Goal: Find specific page/section: Find specific page/section

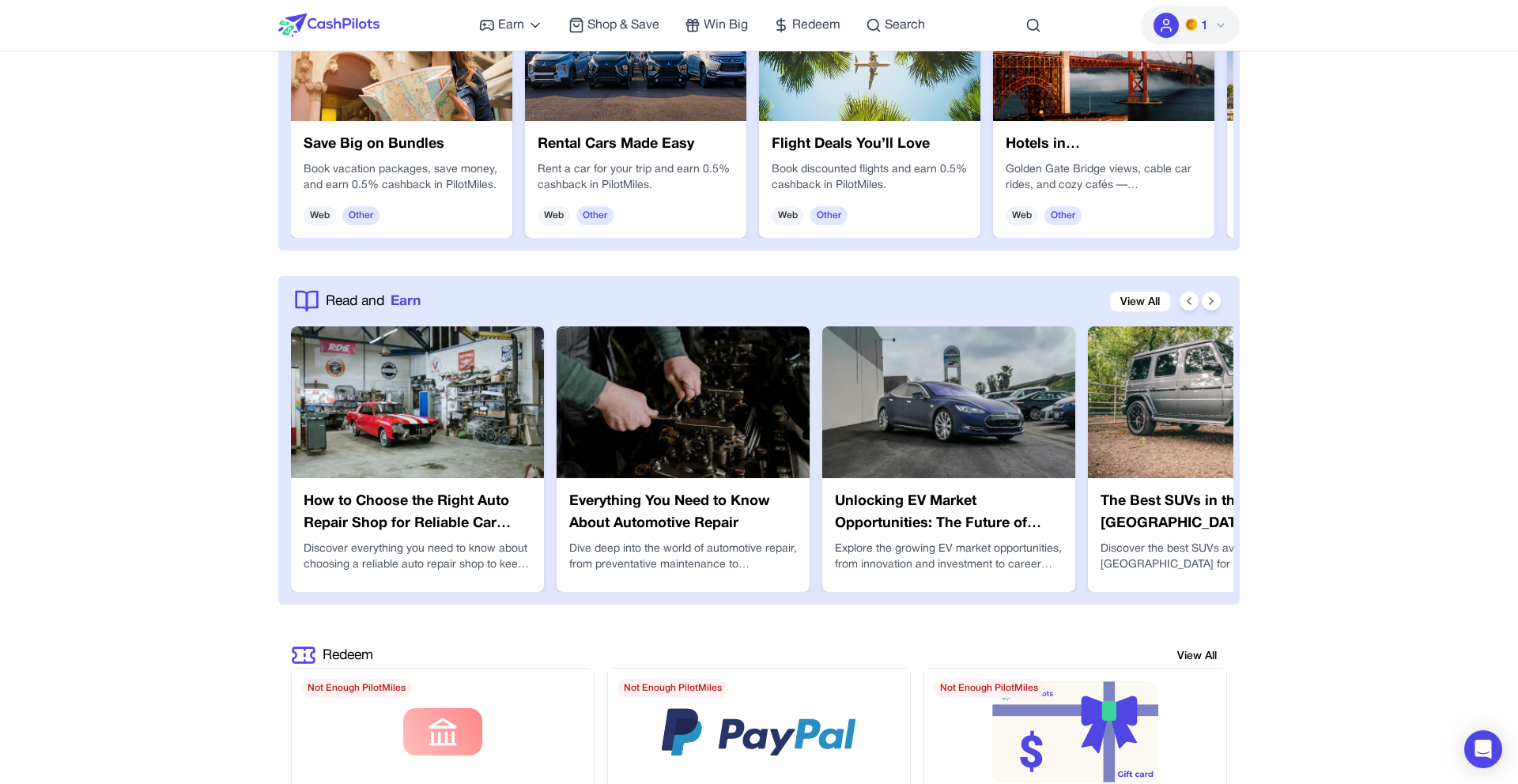
scroll to position [2414, 0]
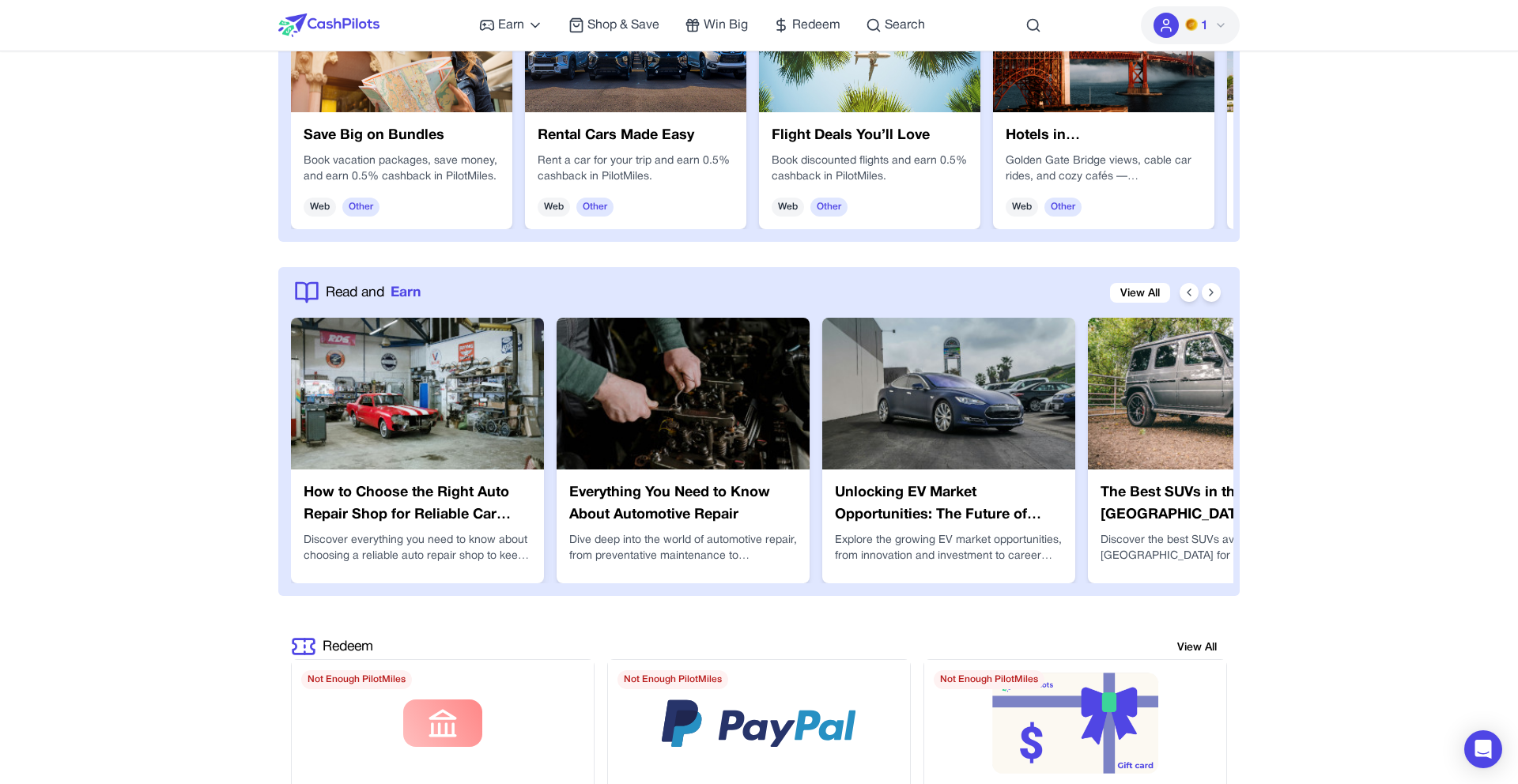
click at [474, 386] on img at bounding box center [418, 393] width 253 height 151
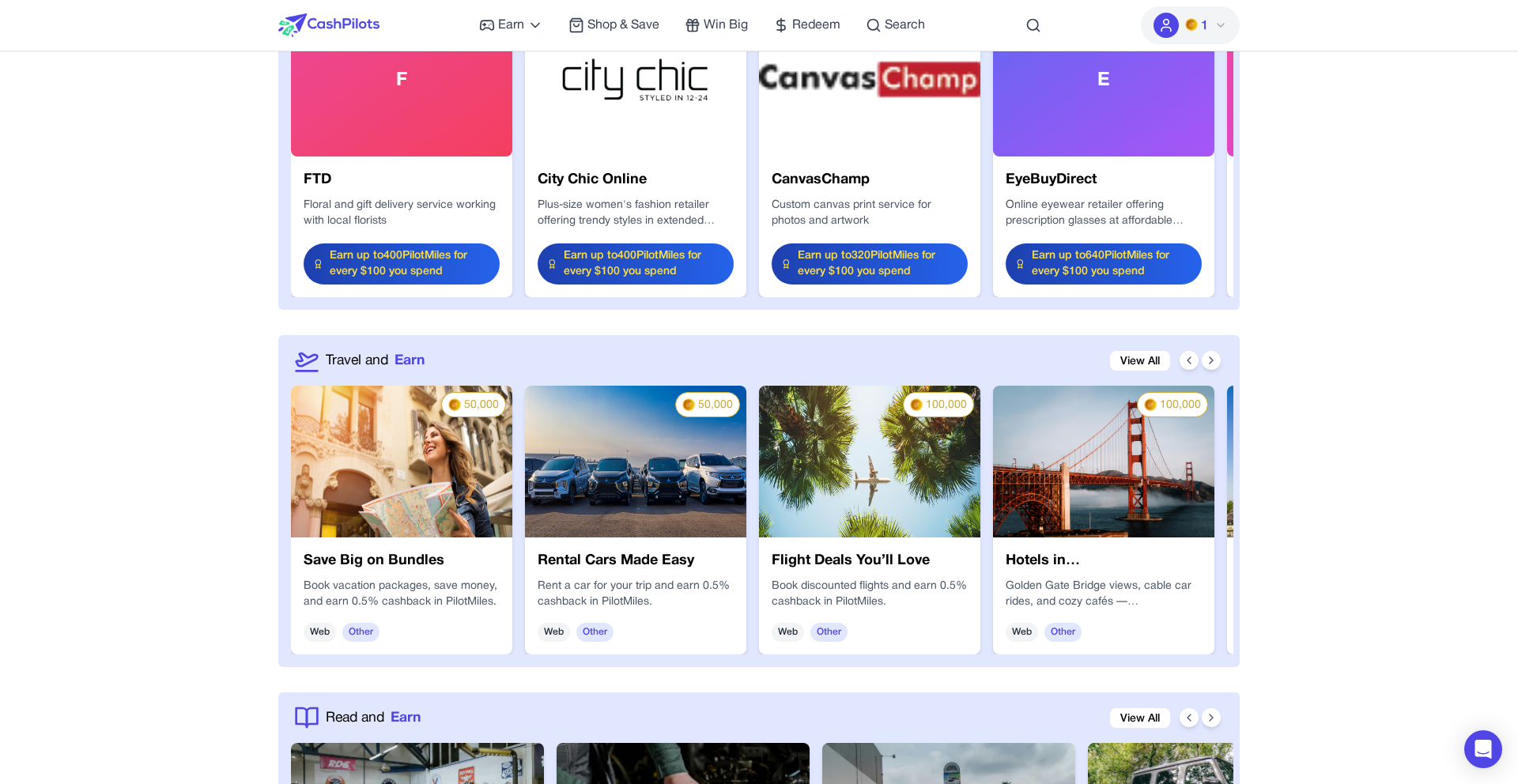
scroll to position [1990, 0]
click at [1211, 362] on icon at bounding box center [1211, 359] width 13 height 13
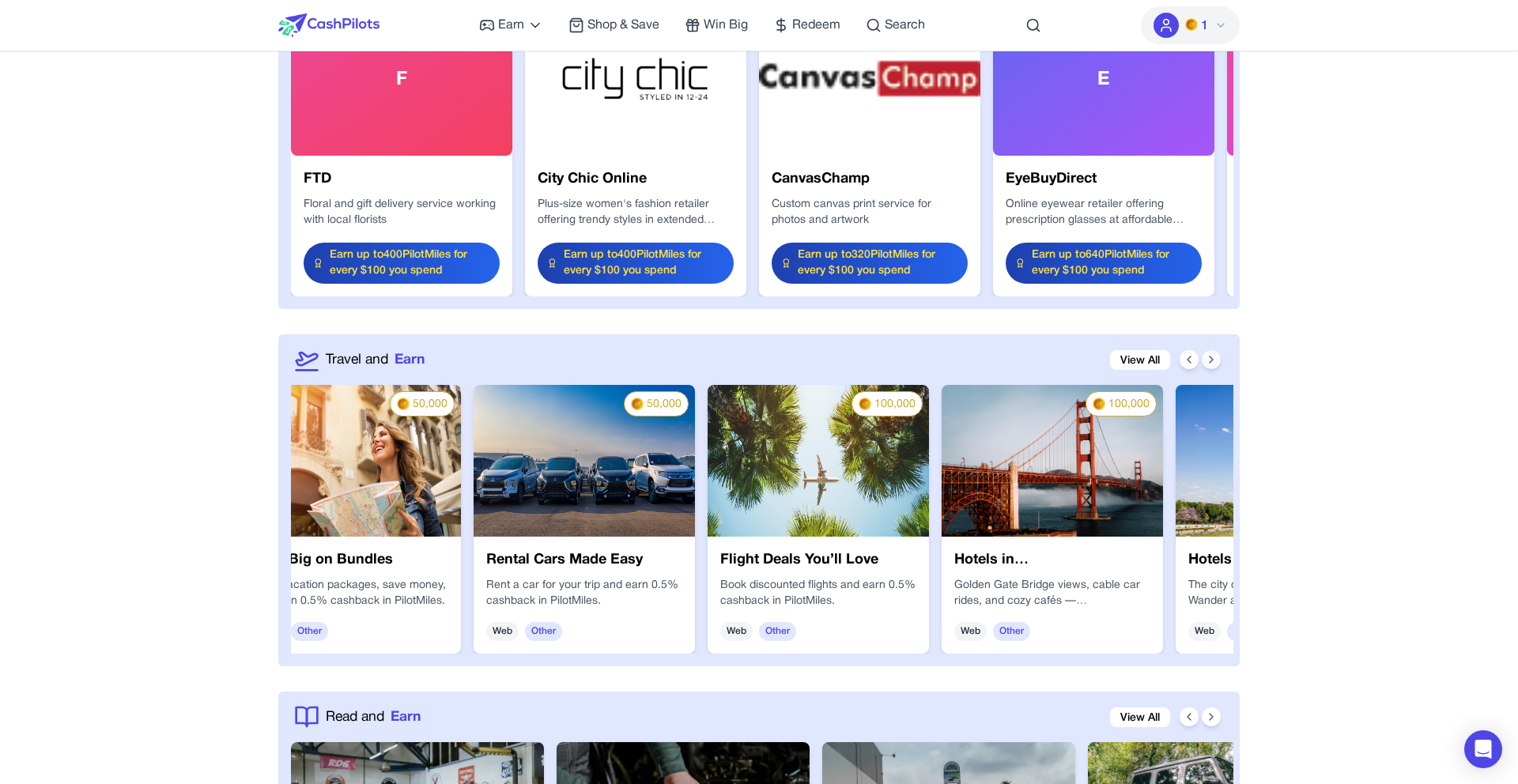
scroll to position [0, 253]
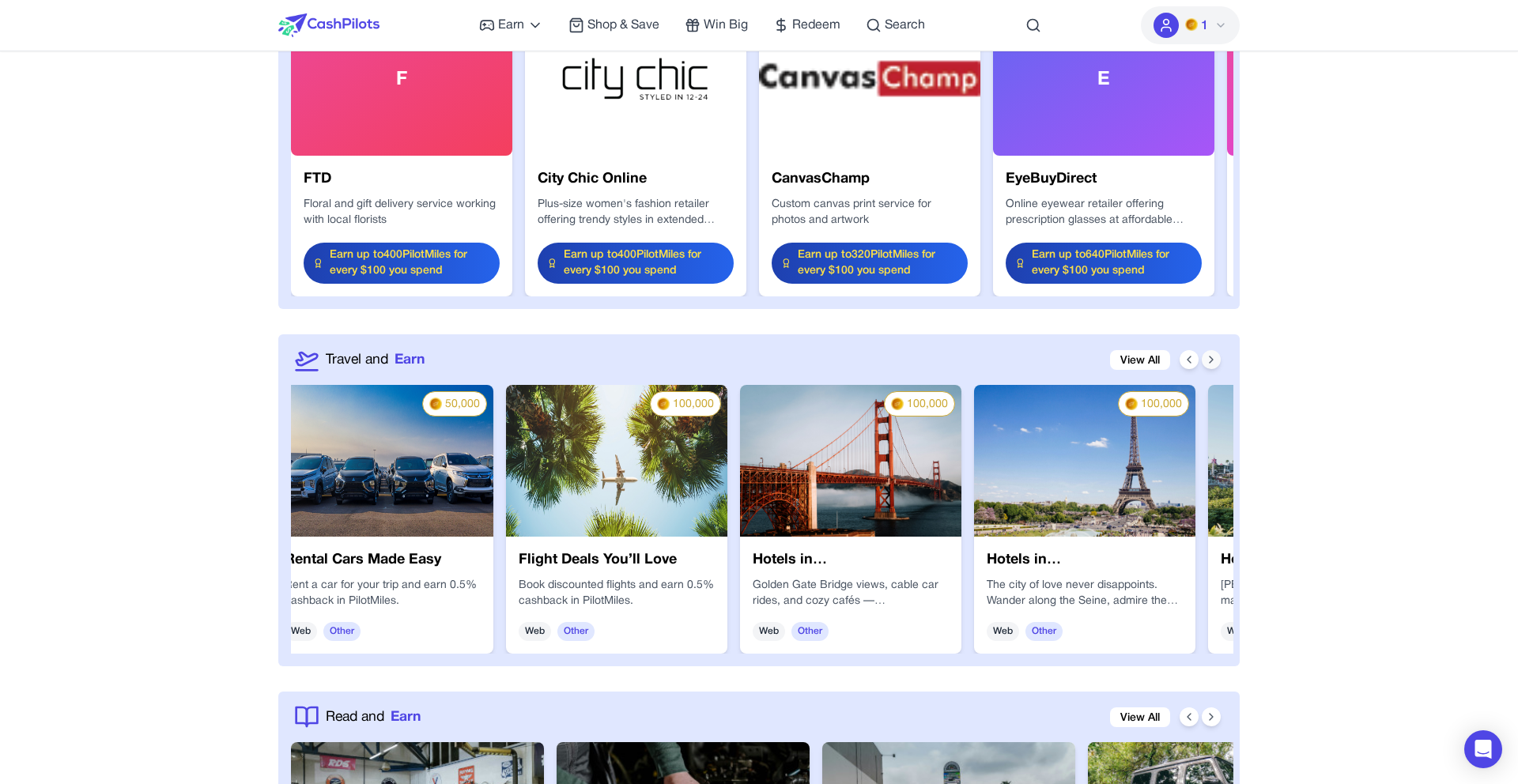
click at [1211, 362] on icon at bounding box center [1211, 359] width 13 height 13
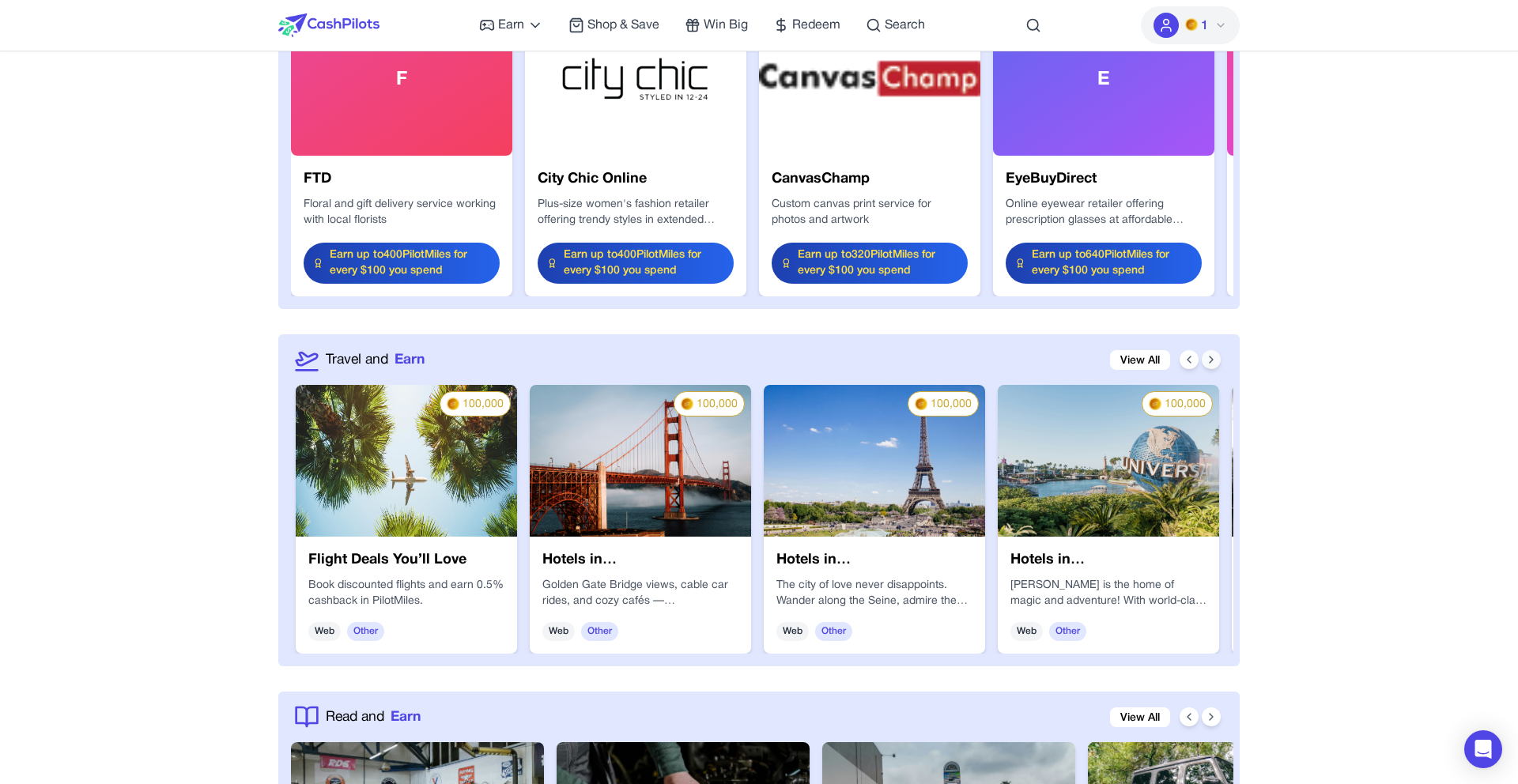
scroll to position [0, 506]
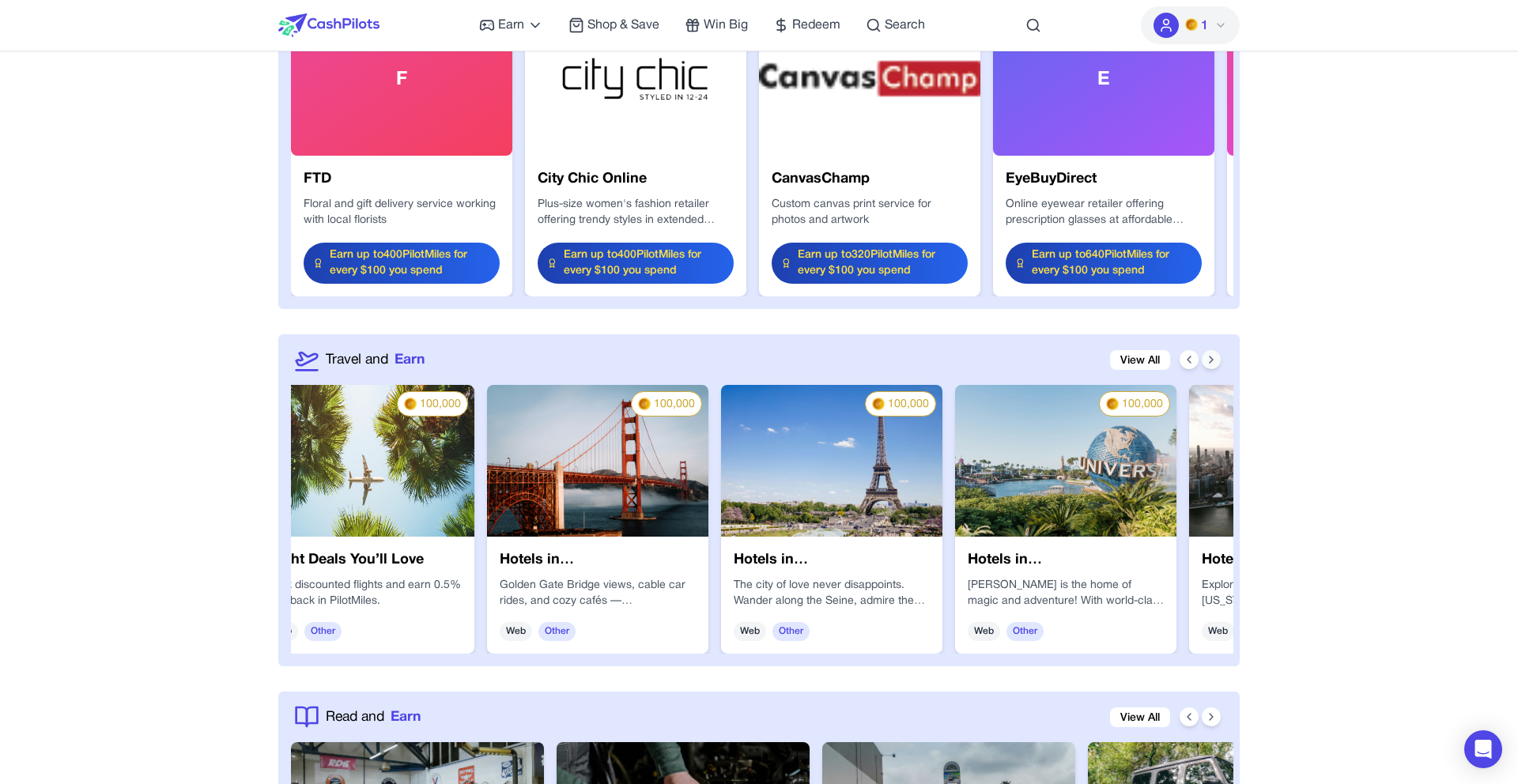
click at [1211, 362] on icon at bounding box center [1211, 359] width 13 height 13
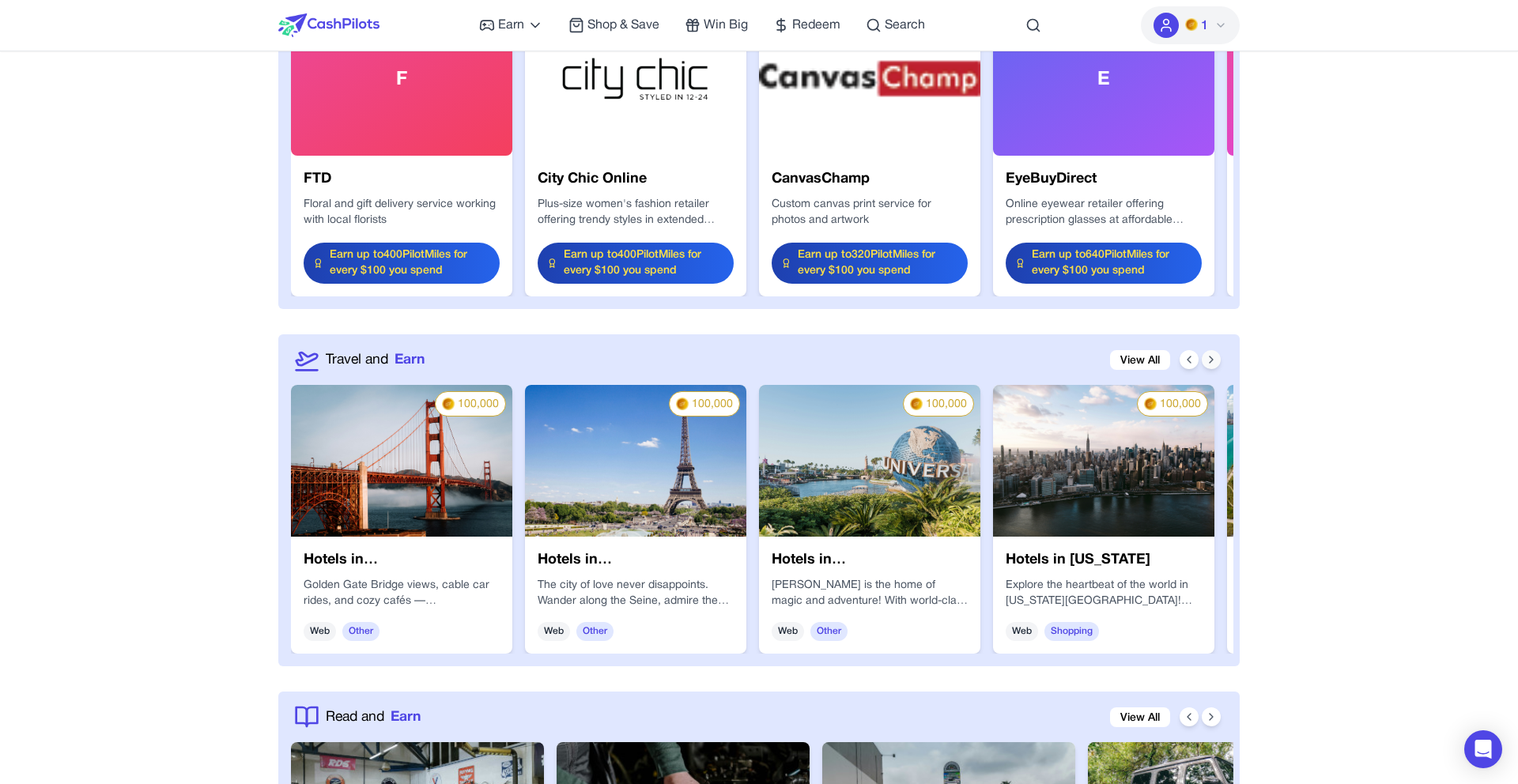
scroll to position [0, 759]
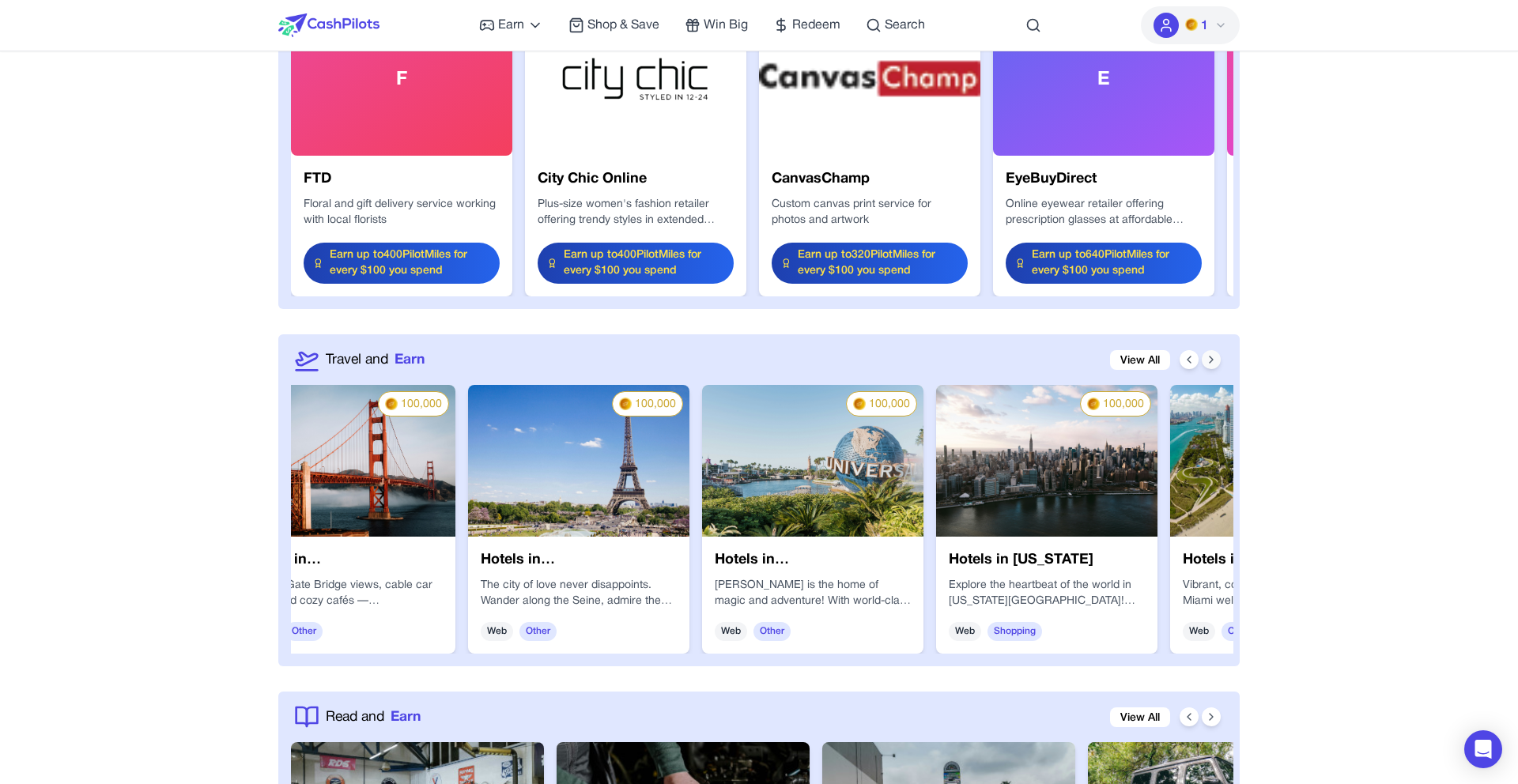
click at [1211, 362] on icon at bounding box center [1211, 359] width 13 height 13
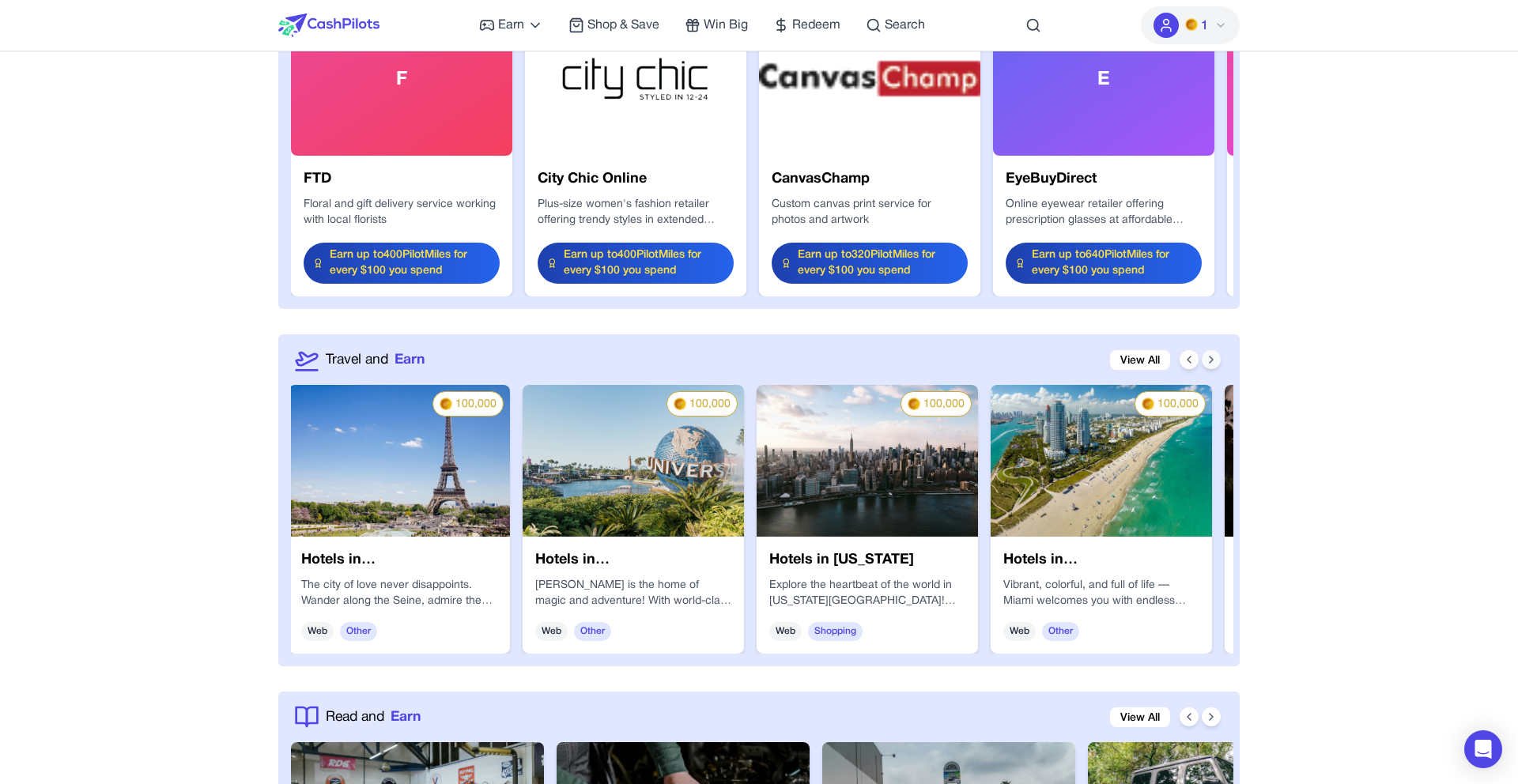
scroll to position [0, 1012]
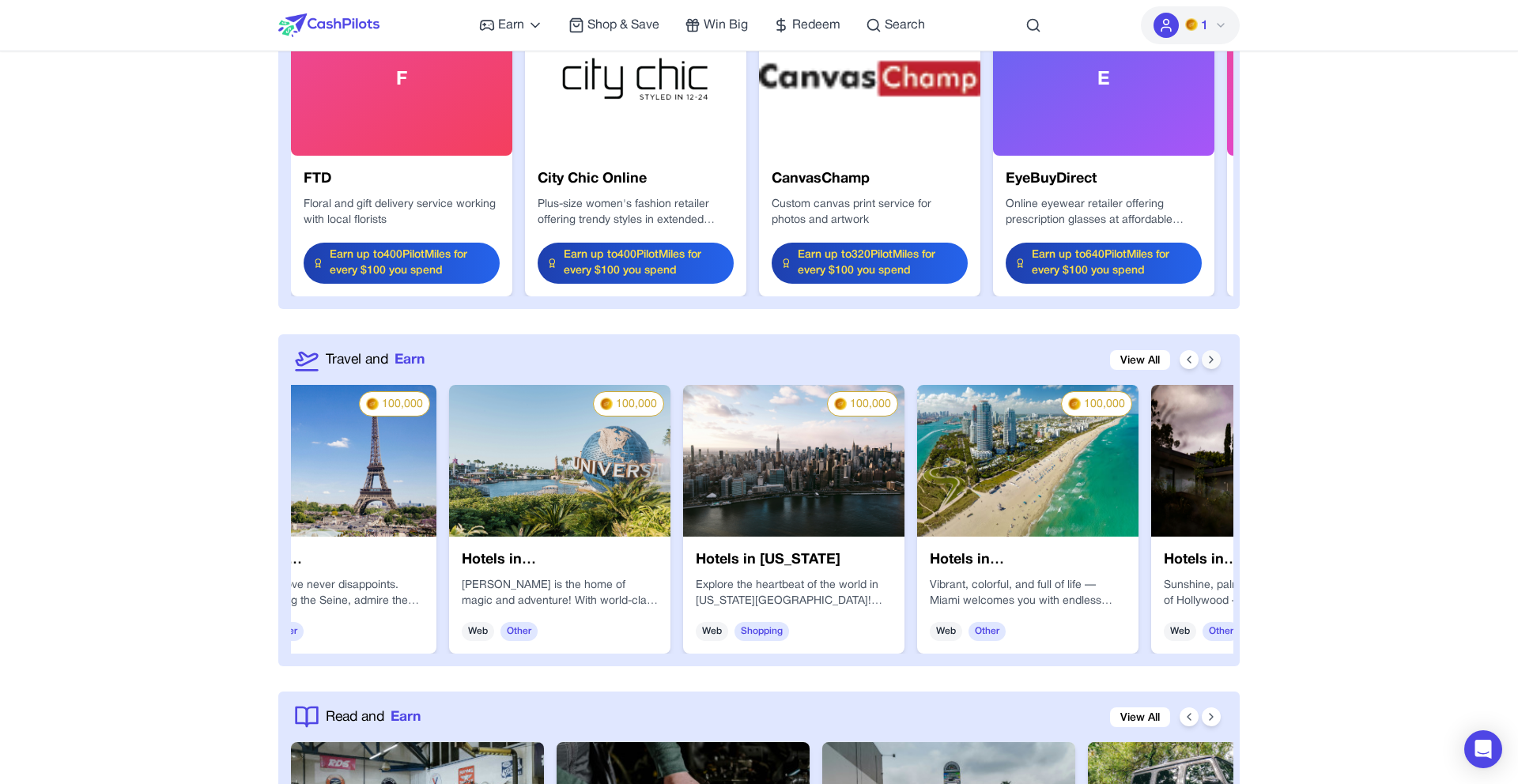
click at [1208, 356] on icon at bounding box center [1211, 359] width 13 height 13
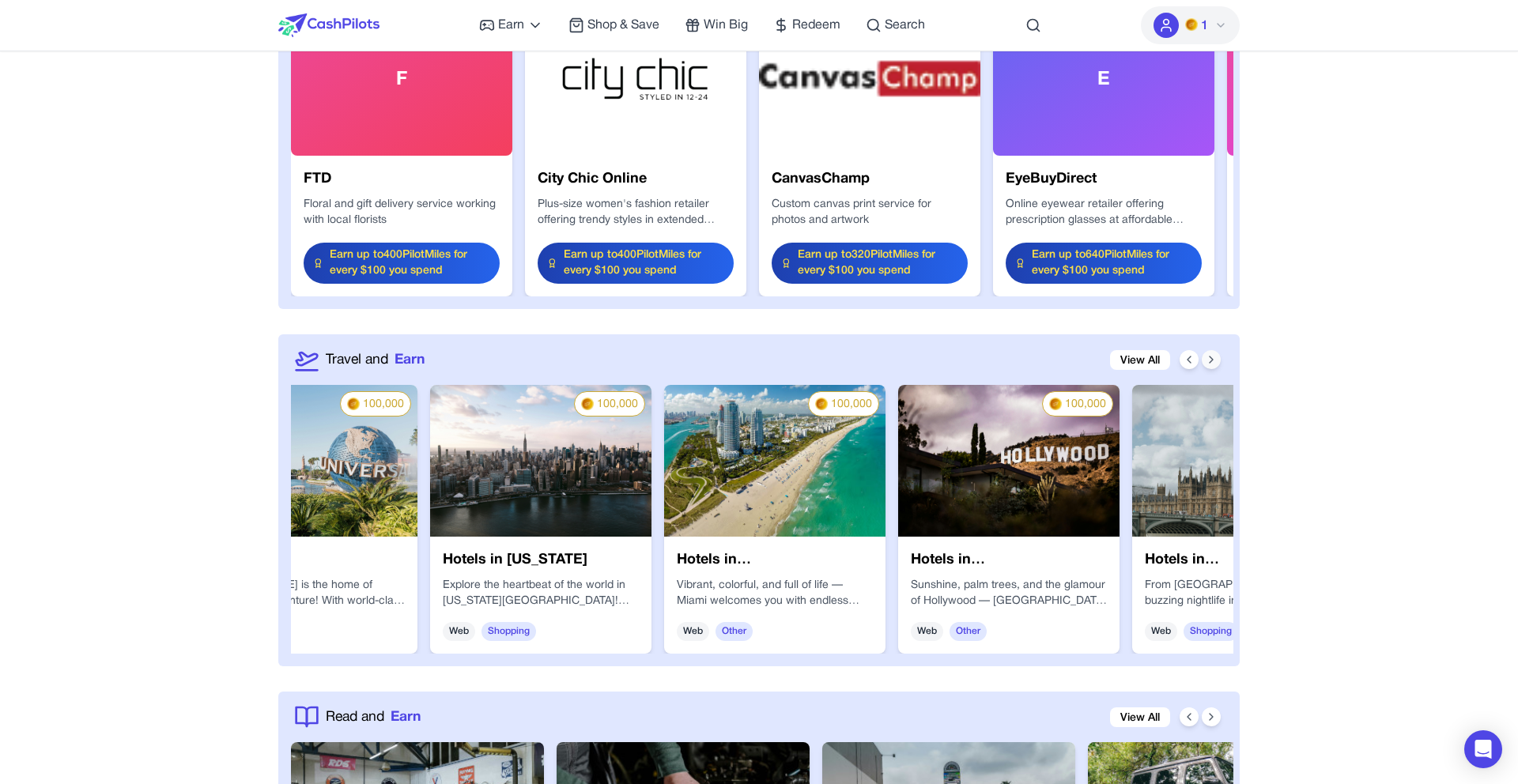
click at [1208, 356] on icon at bounding box center [1211, 359] width 13 height 13
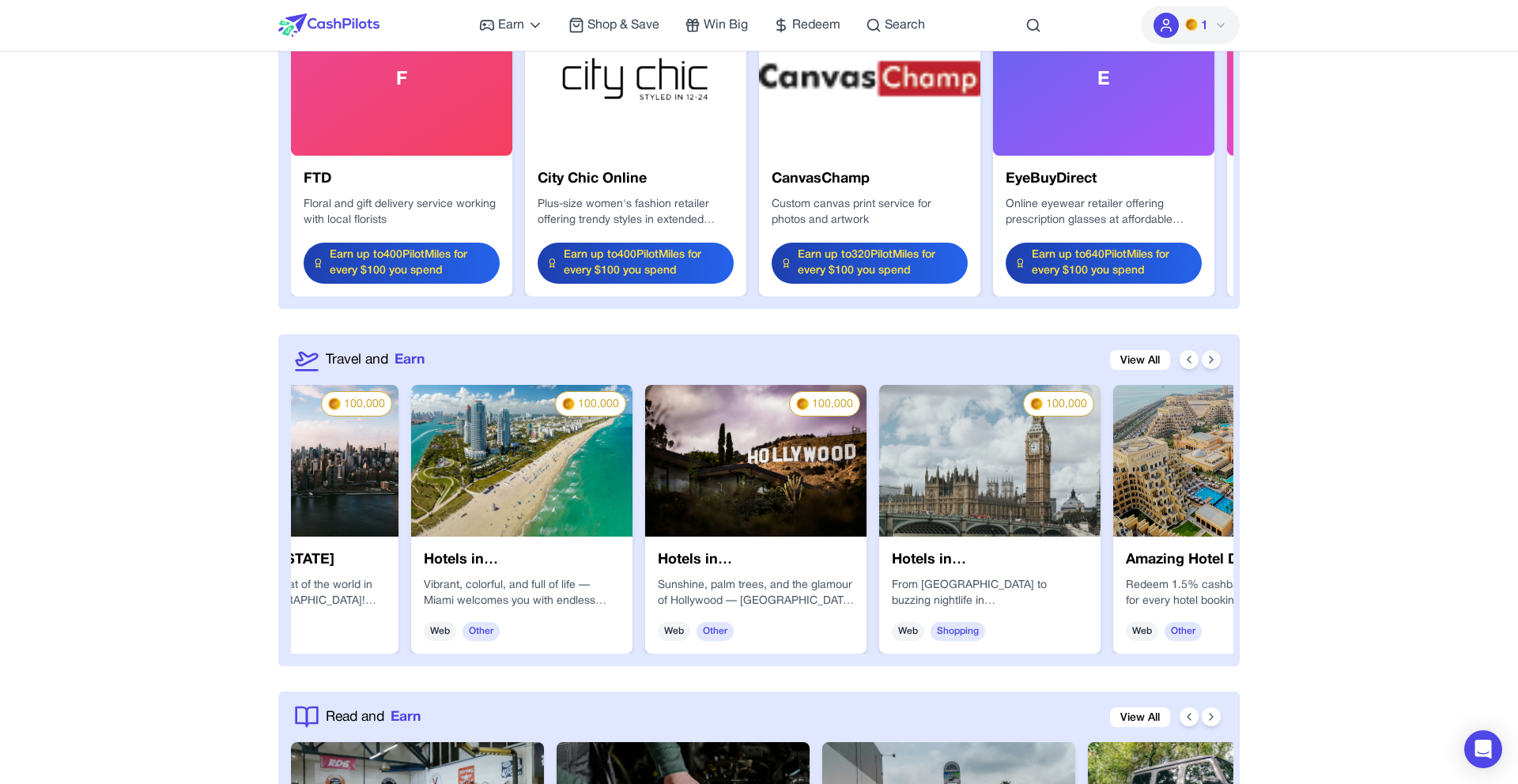
click at [1208, 356] on icon at bounding box center [1211, 359] width 13 height 13
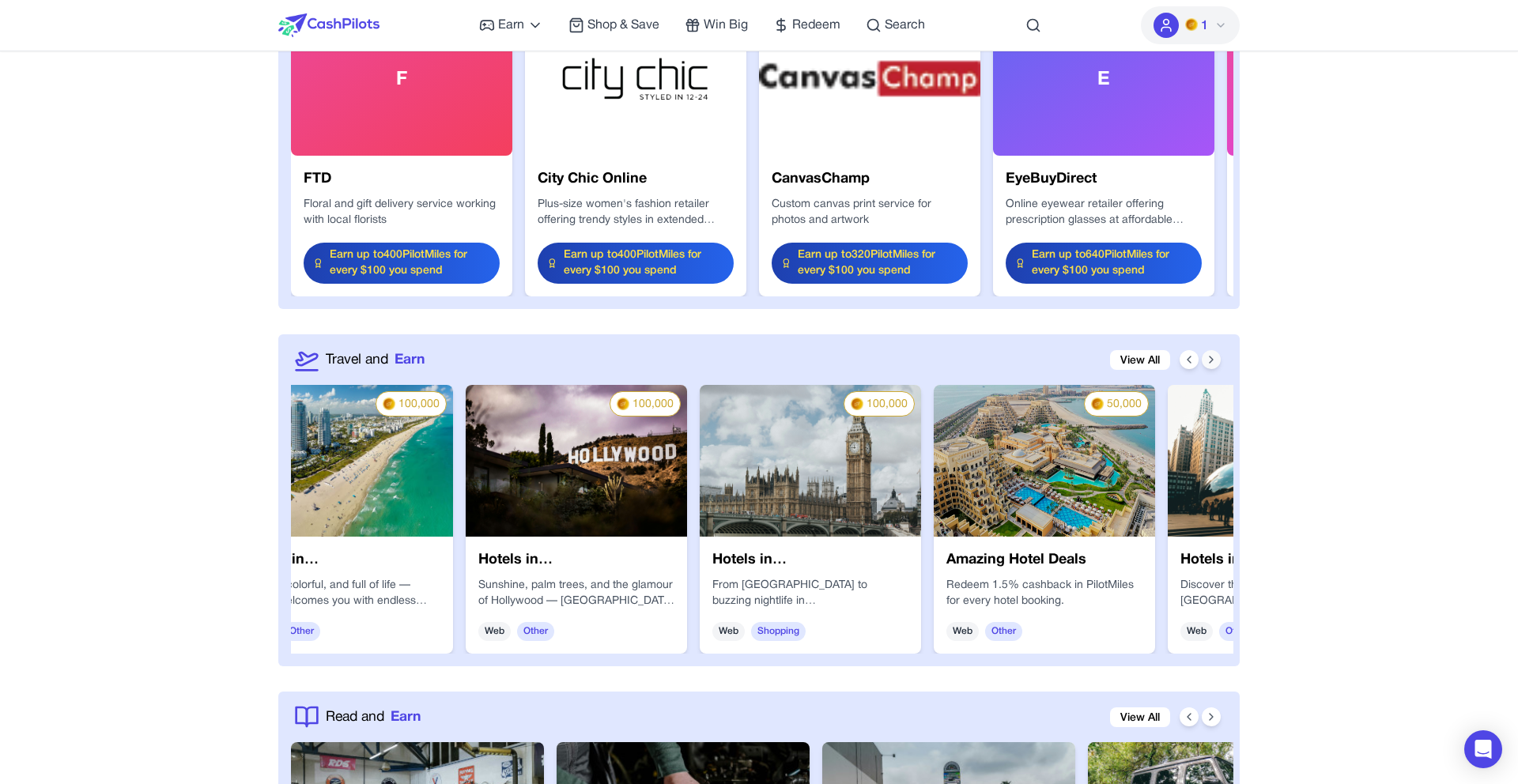
scroll to position [0, 1771]
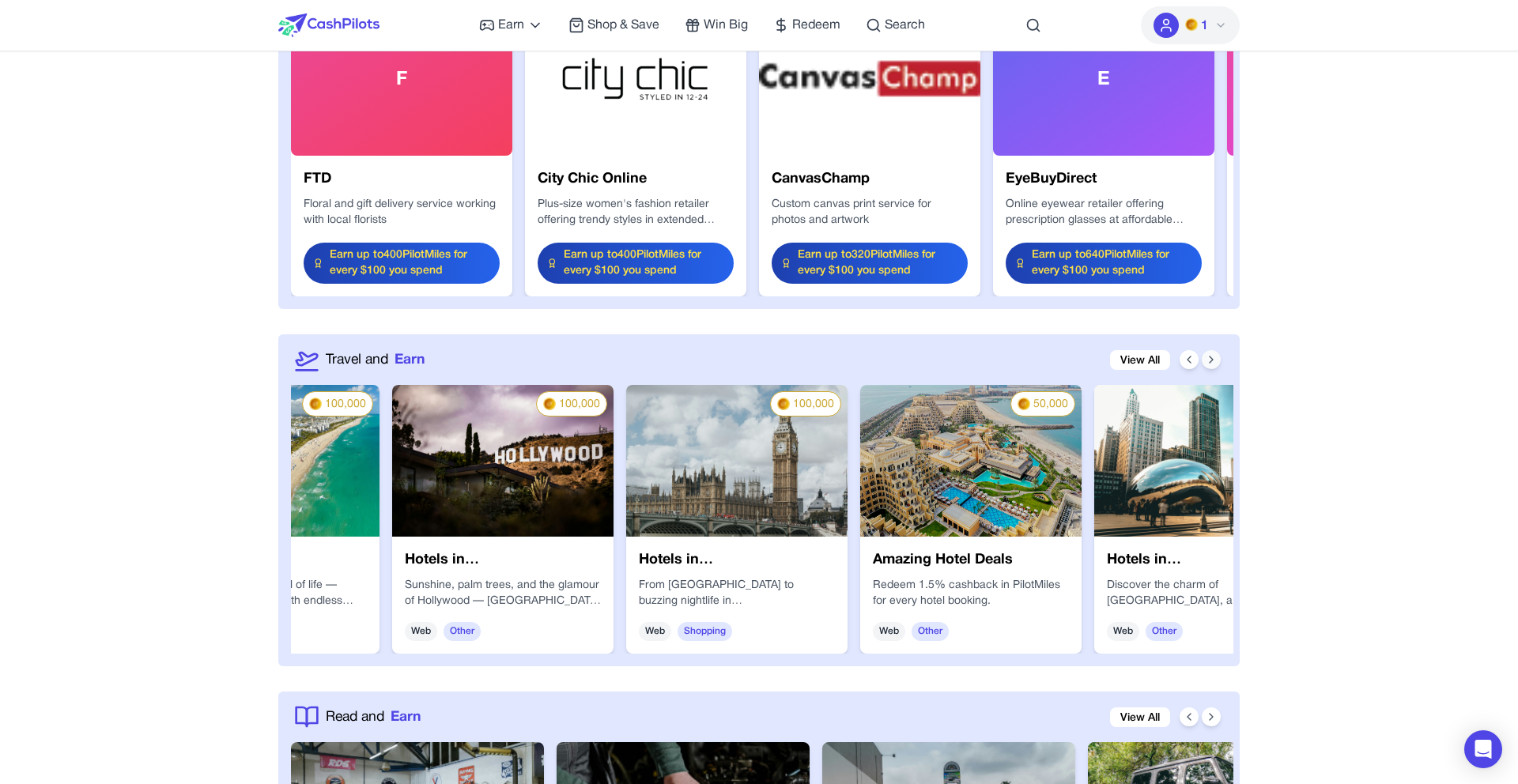
click at [1208, 356] on icon at bounding box center [1211, 359] width 13 height 13
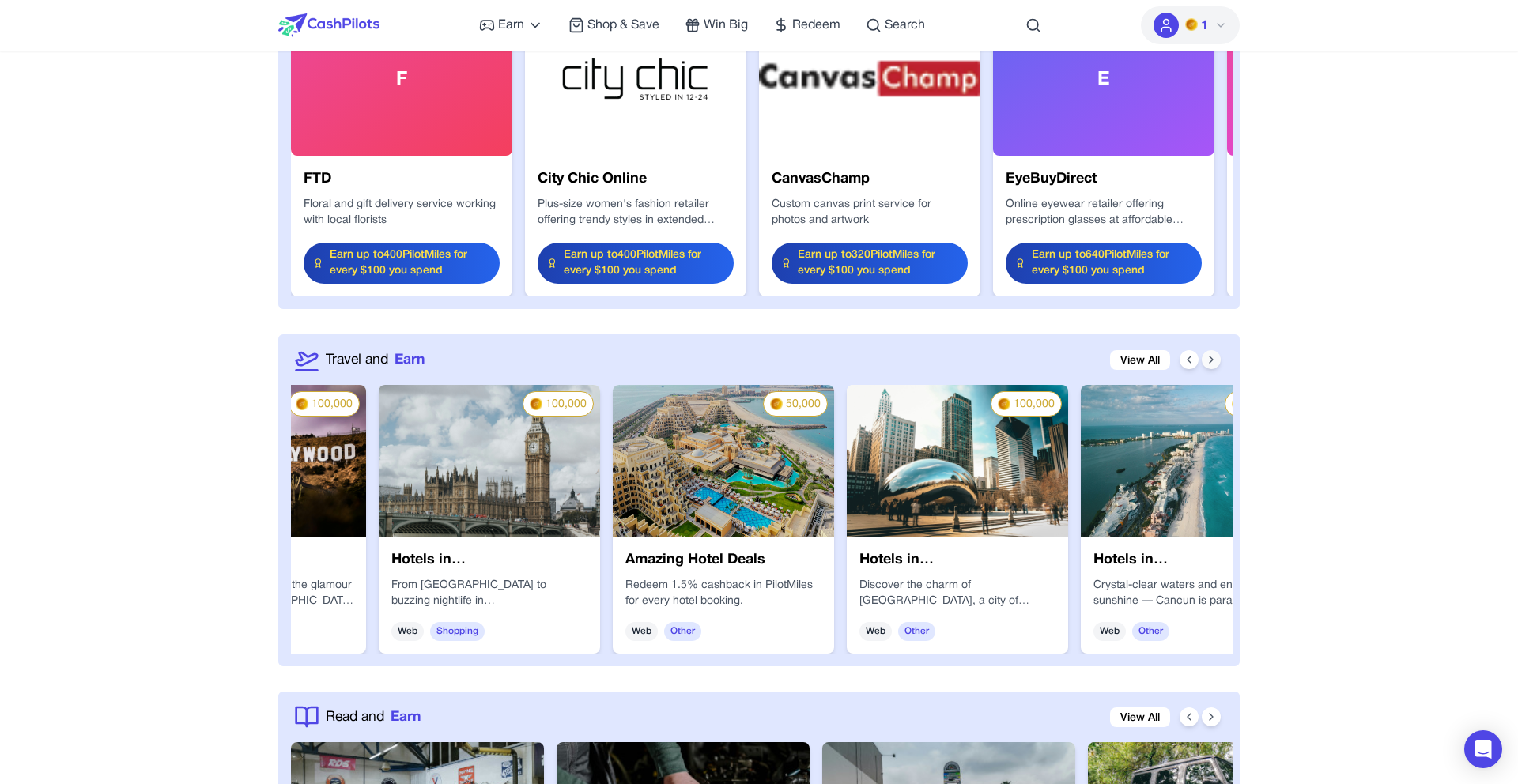
scroll to position [0, 2023]
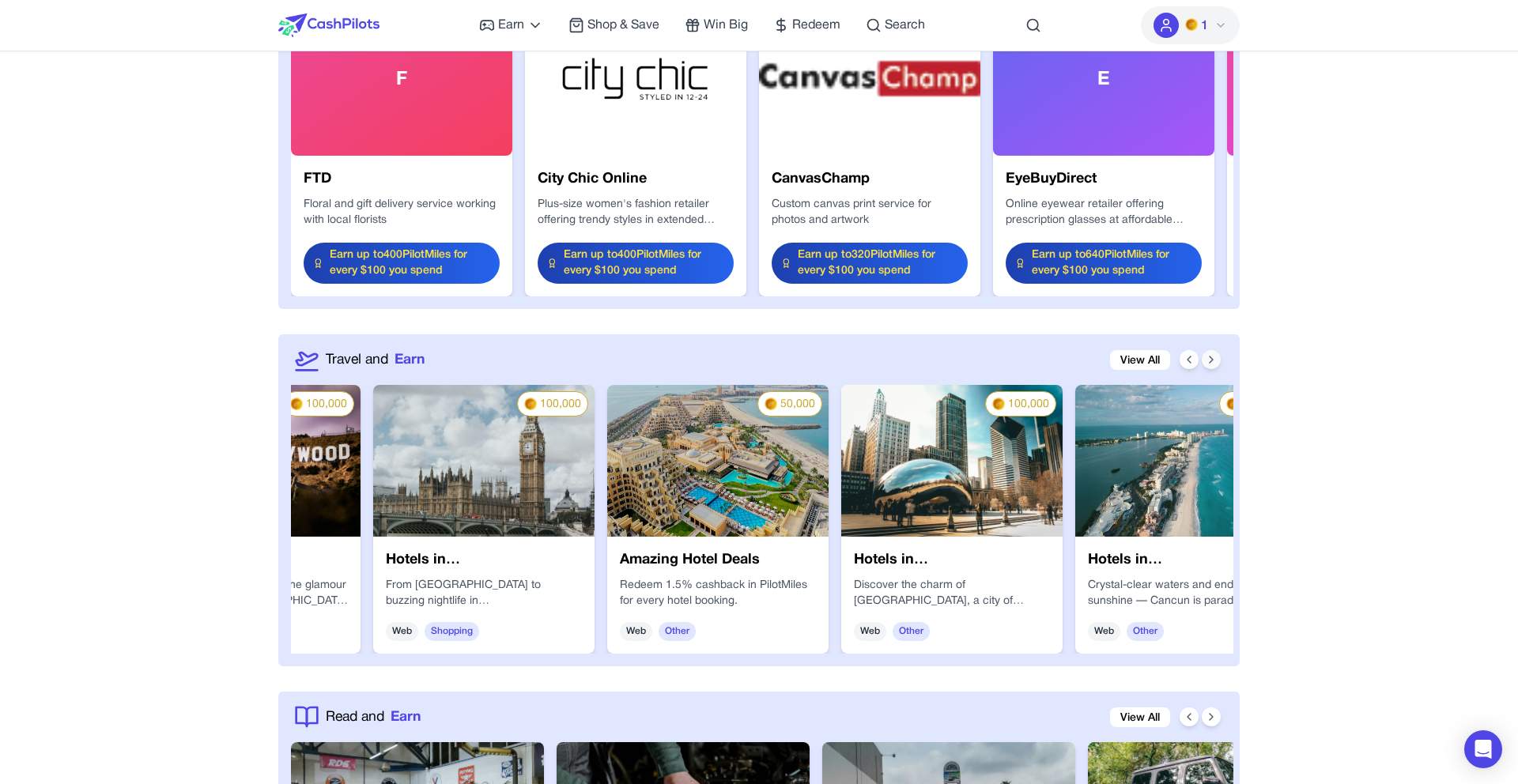
click at [1208, 356] on icon at bounding box center [1211, 359] width 13 height 13
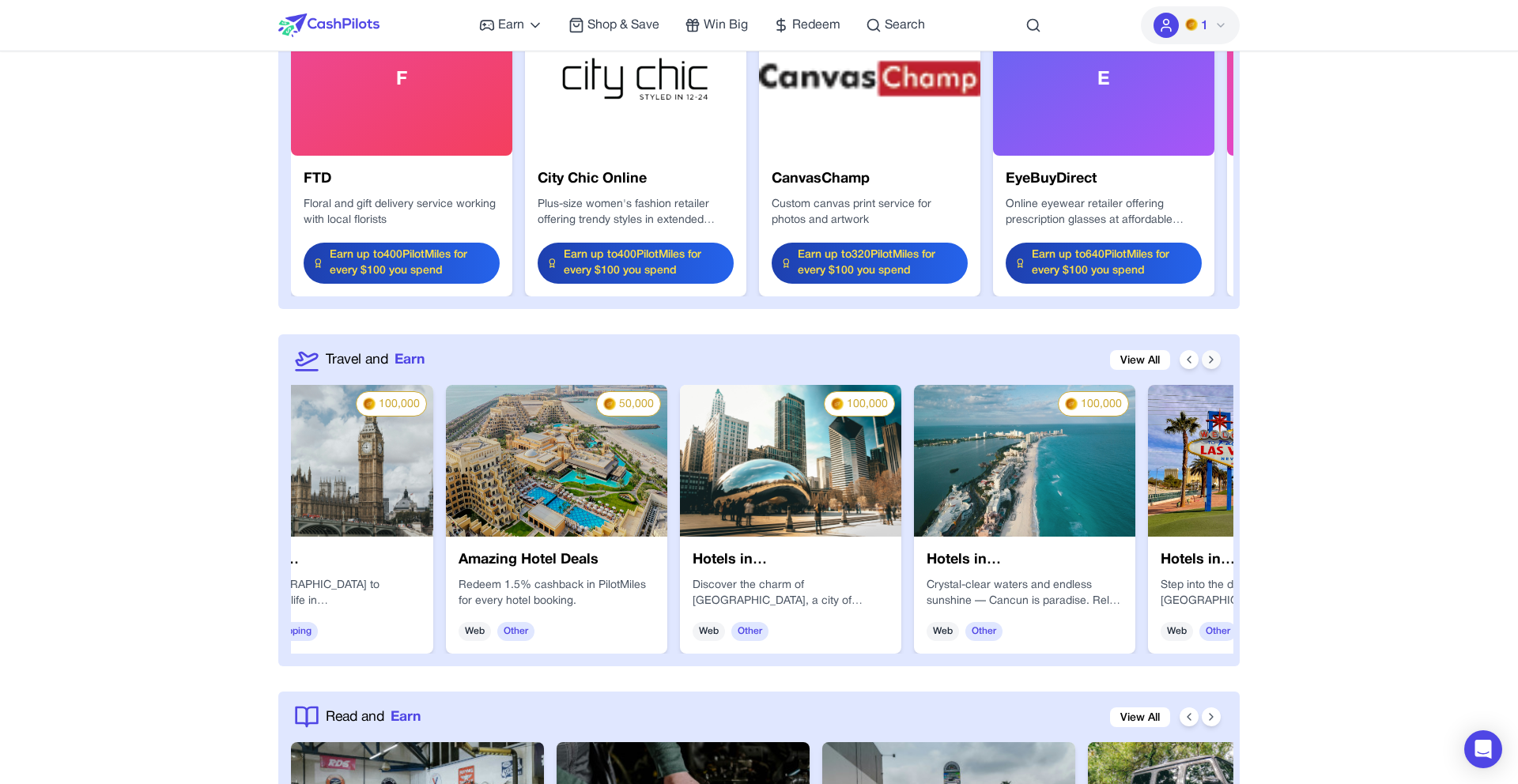
scroll to position [0, 2277]
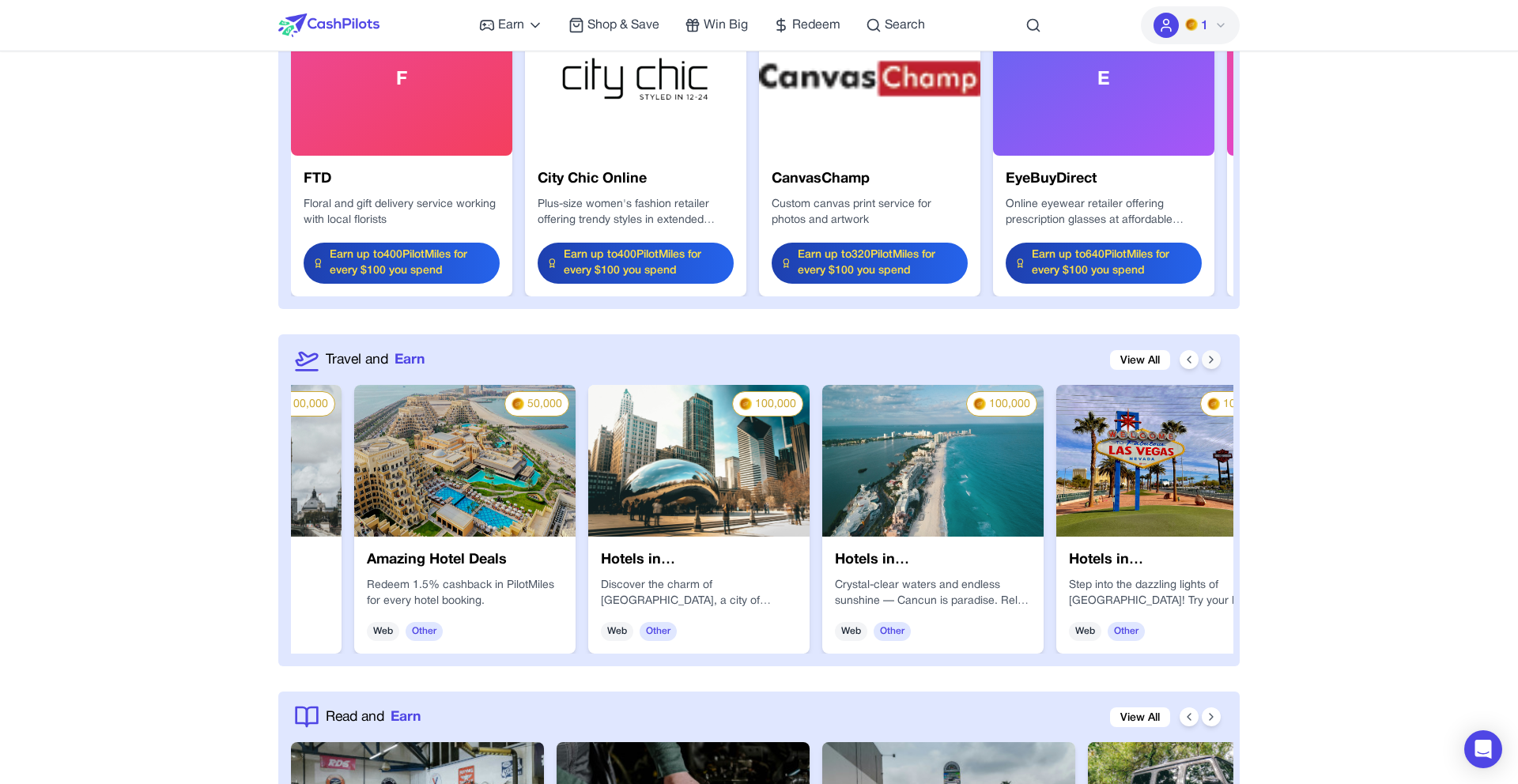
click at [1213, 359] on icon at bounding box center [1211, 359] width 13 height 13
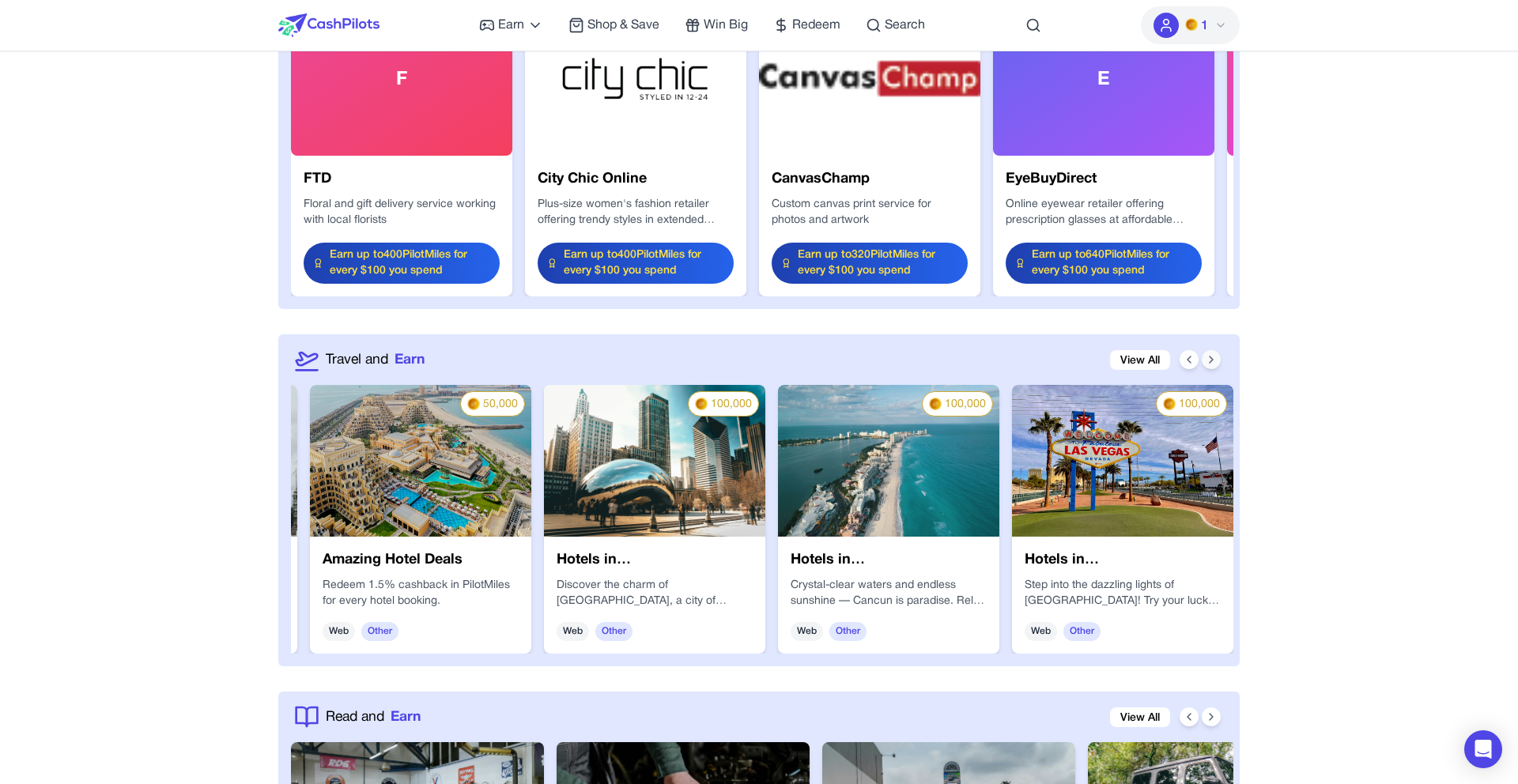
click at [1213, 359] on icon at bounding box center [1211, 359] width 13 height 13
click at [1192, 361] on icon at bounding box center [1189, 359] width 13 height 13
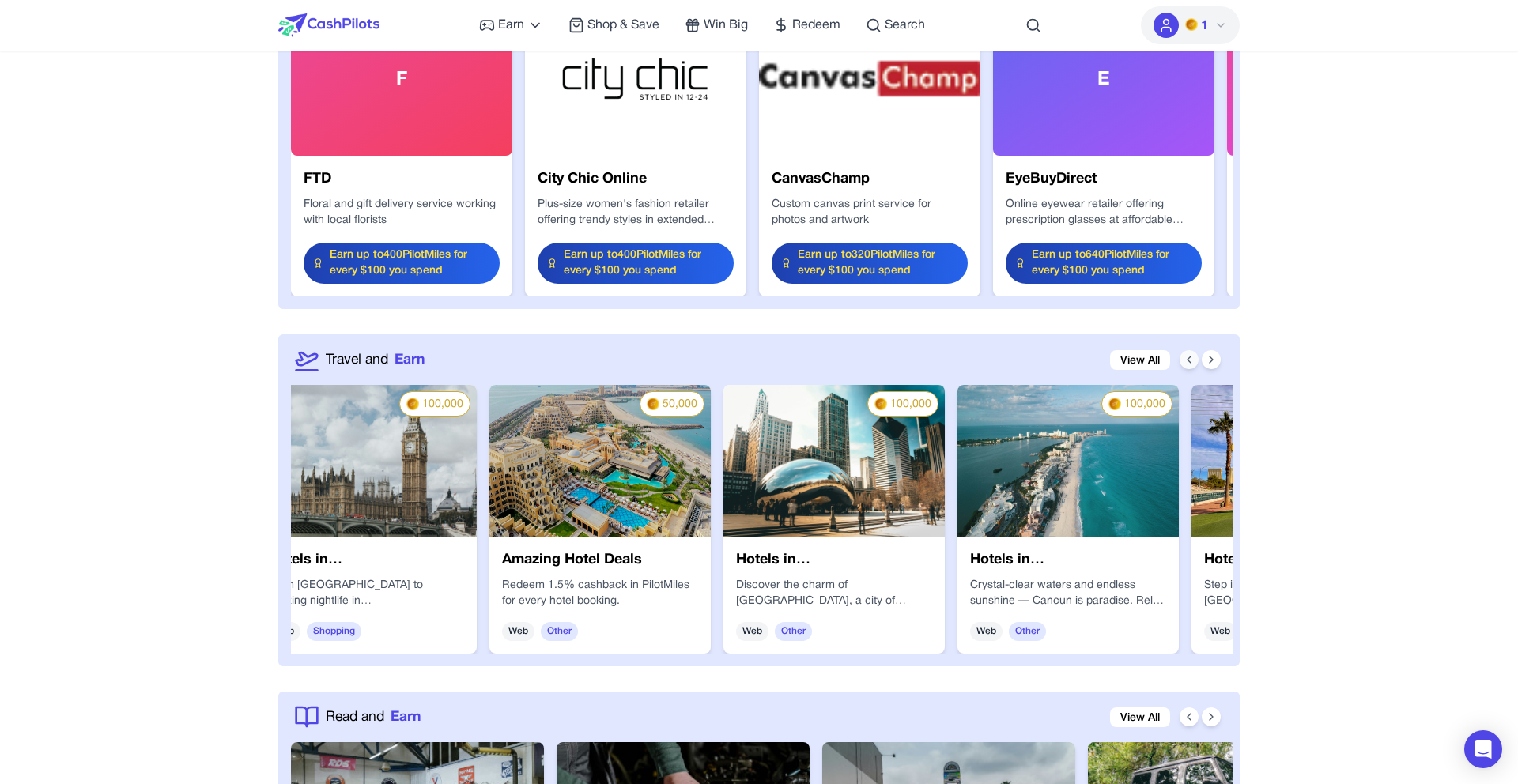
click at [1192, 361] on icon at bounding box center [1189, 359] width 13 height 13
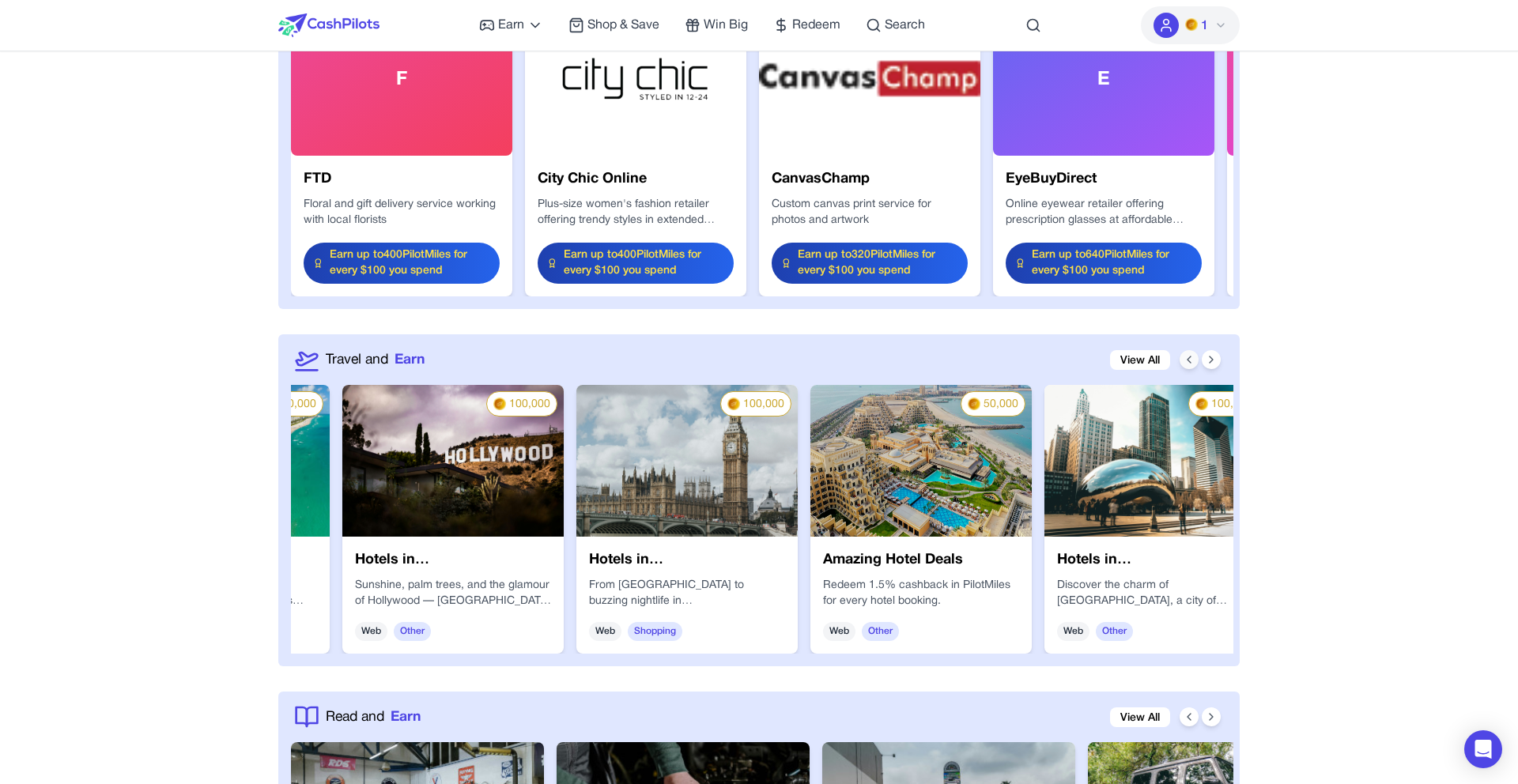
click at [1192, 361] on icon at bounding box center [1189, 359] width 13 height 13
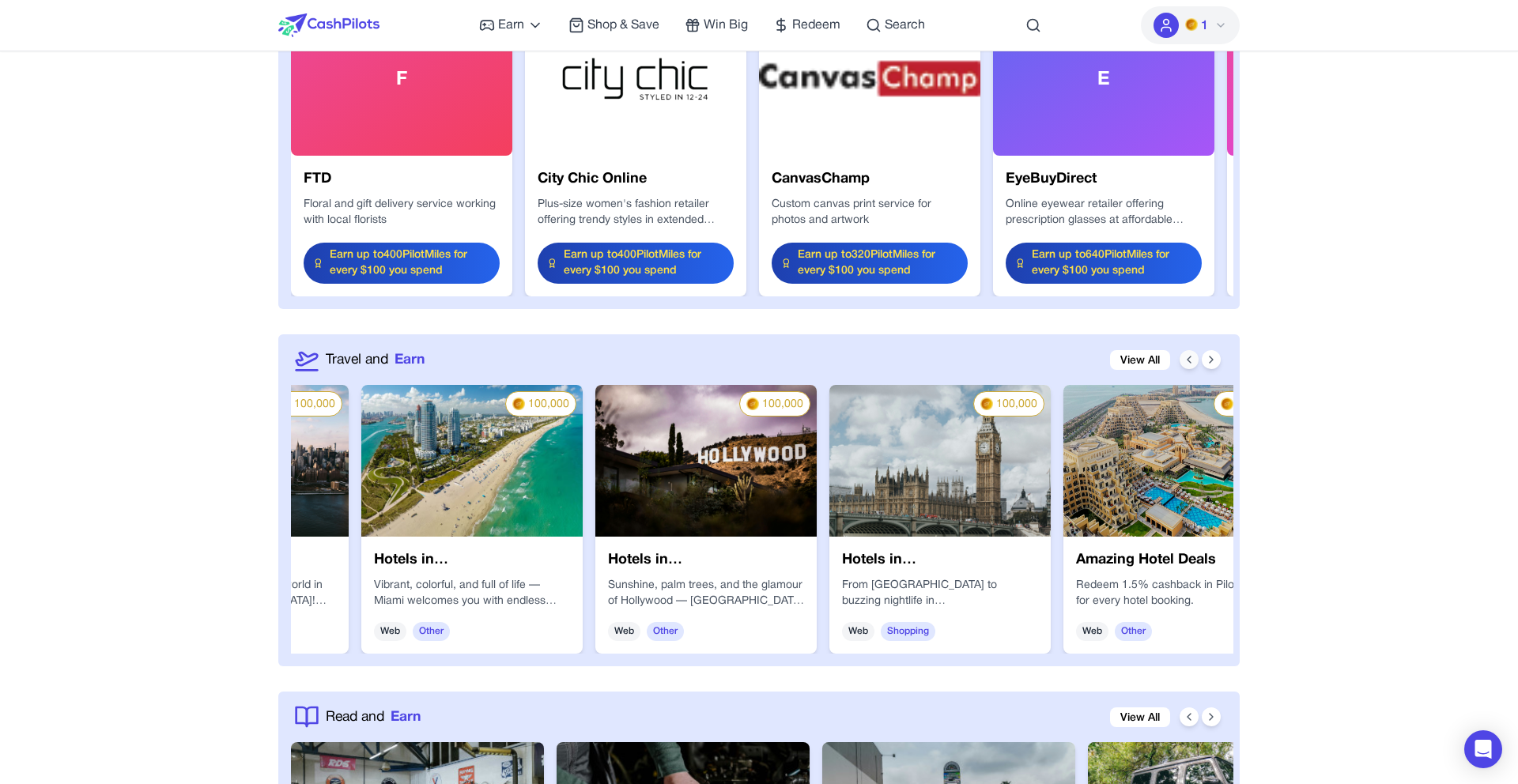
click at [1192, 361] on icon at bounding box center [1189, 359] width 13 height 13
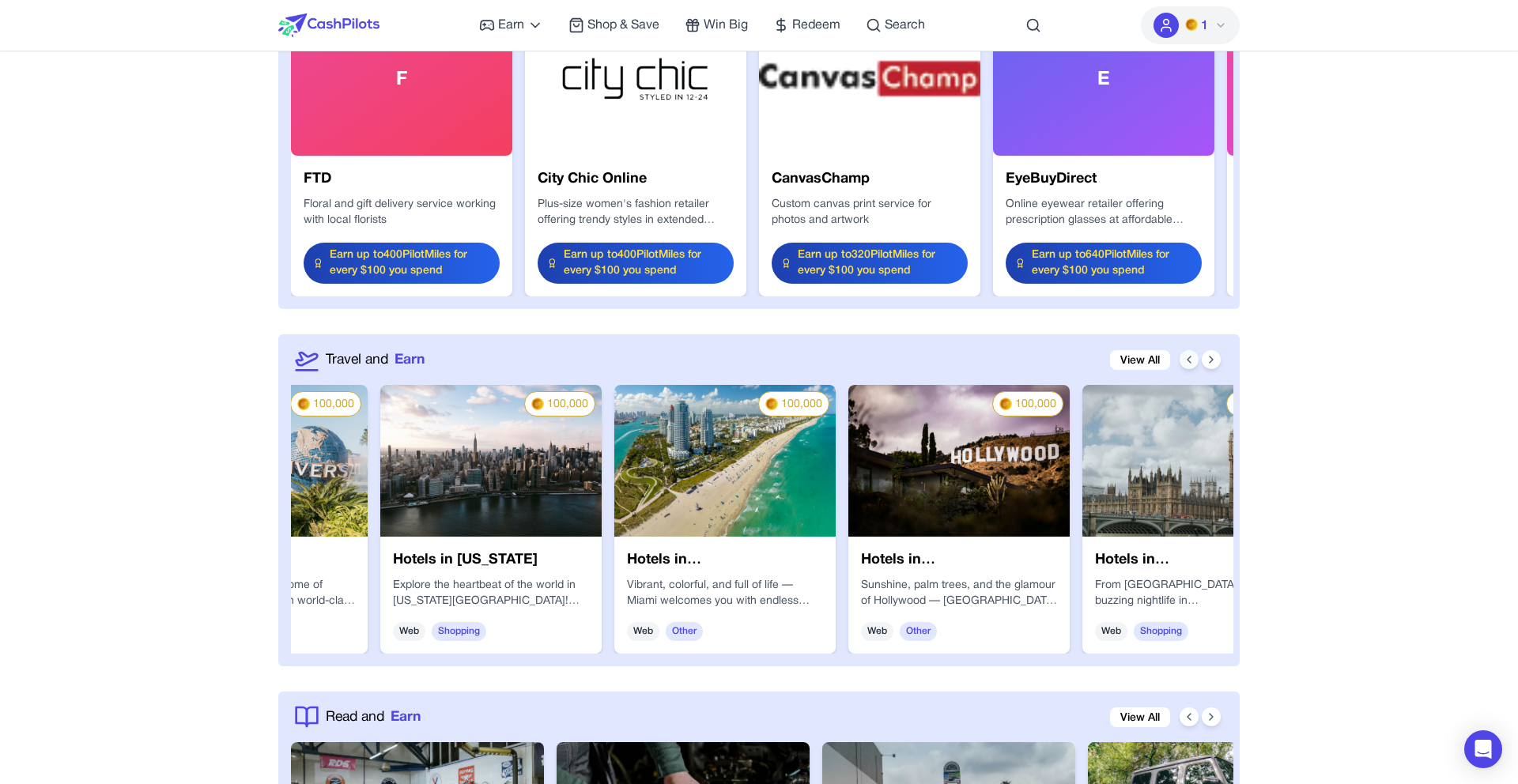
click at [1192, 361] on icon at bounding box center [1189, 359] width 13 height 13
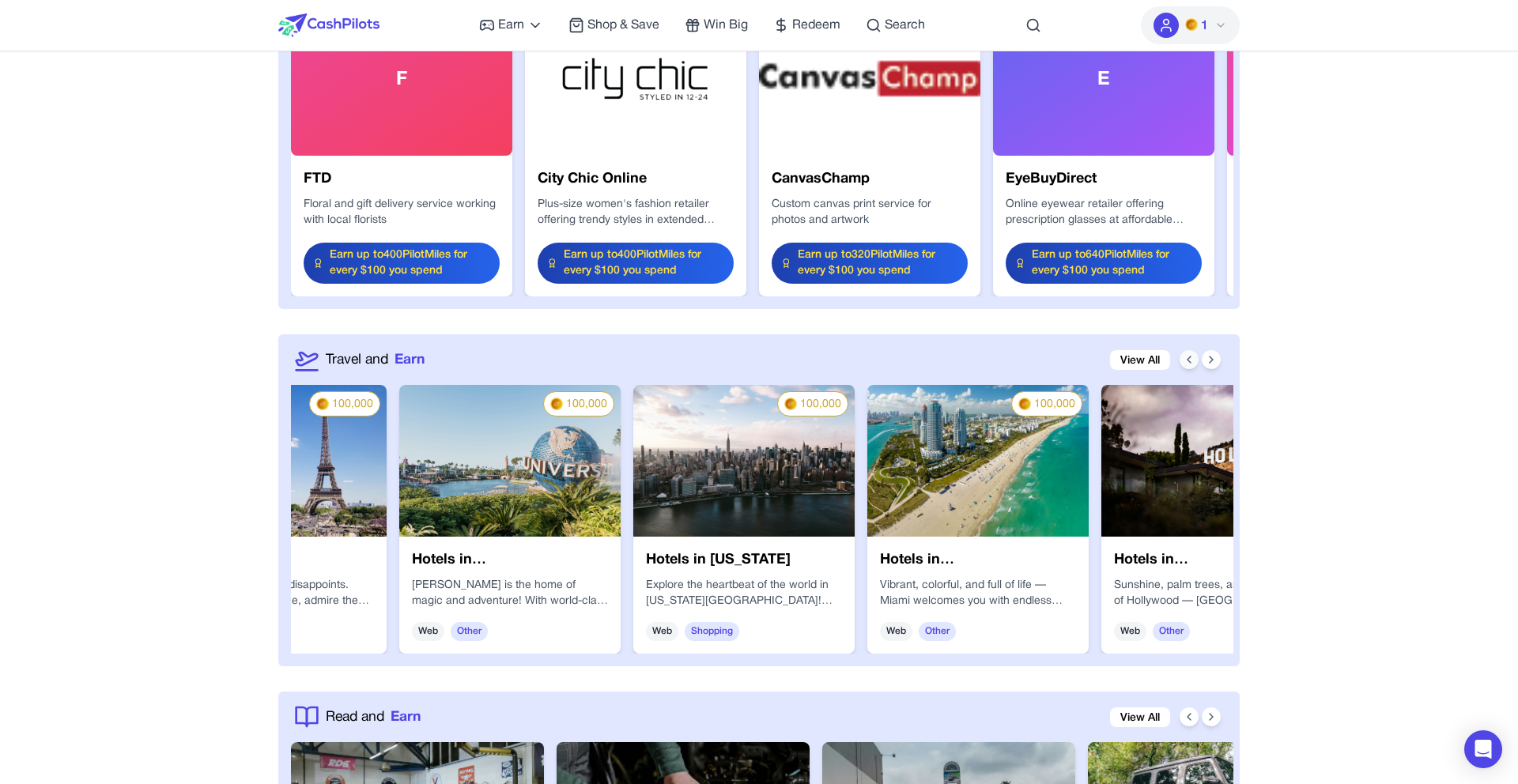
click at [1192, 361] on icon at bounding box center [1189, 359] width 13 height 13
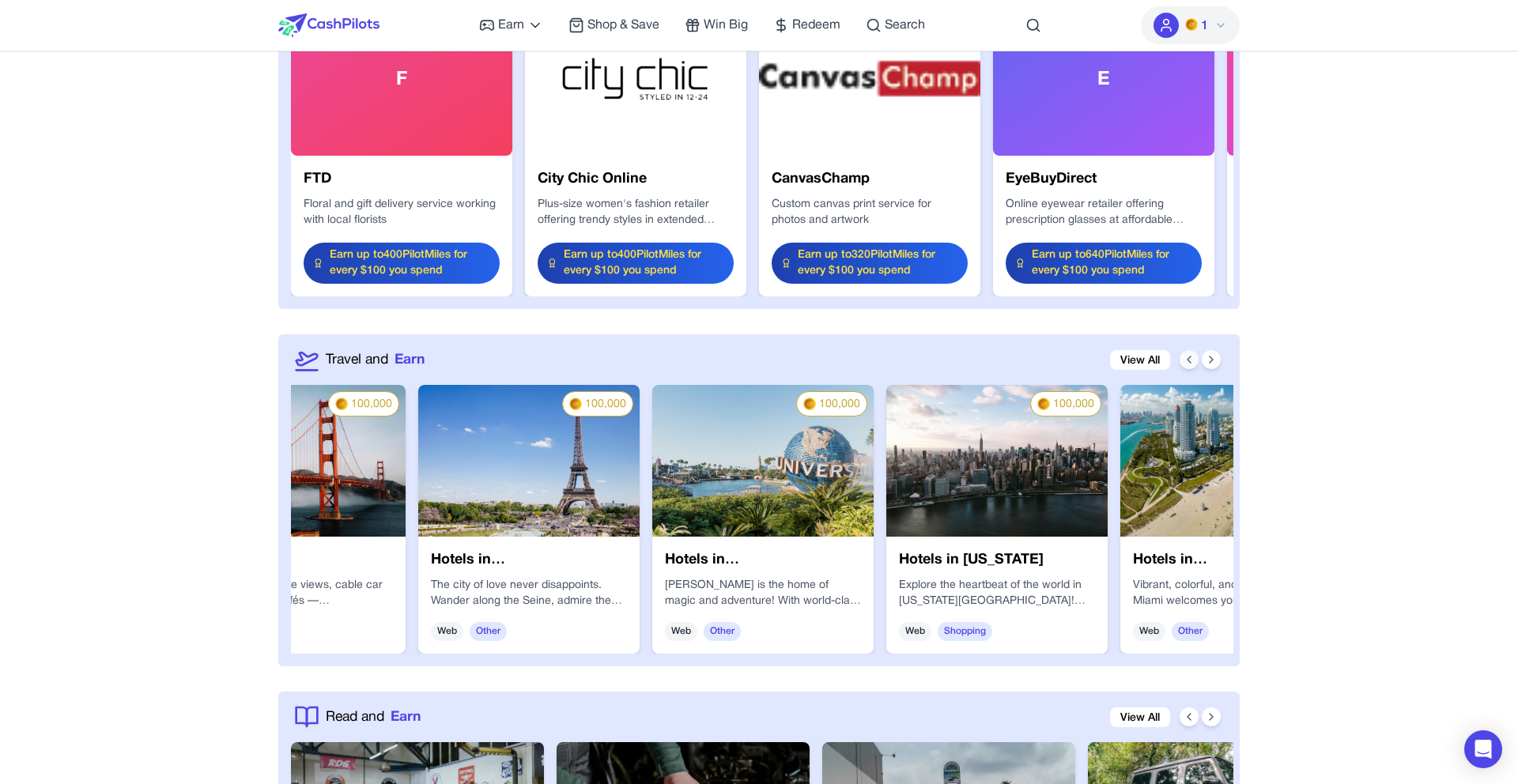
click at [1192, 361] on icon at bounding box center [1189, 359] width 13 height 13
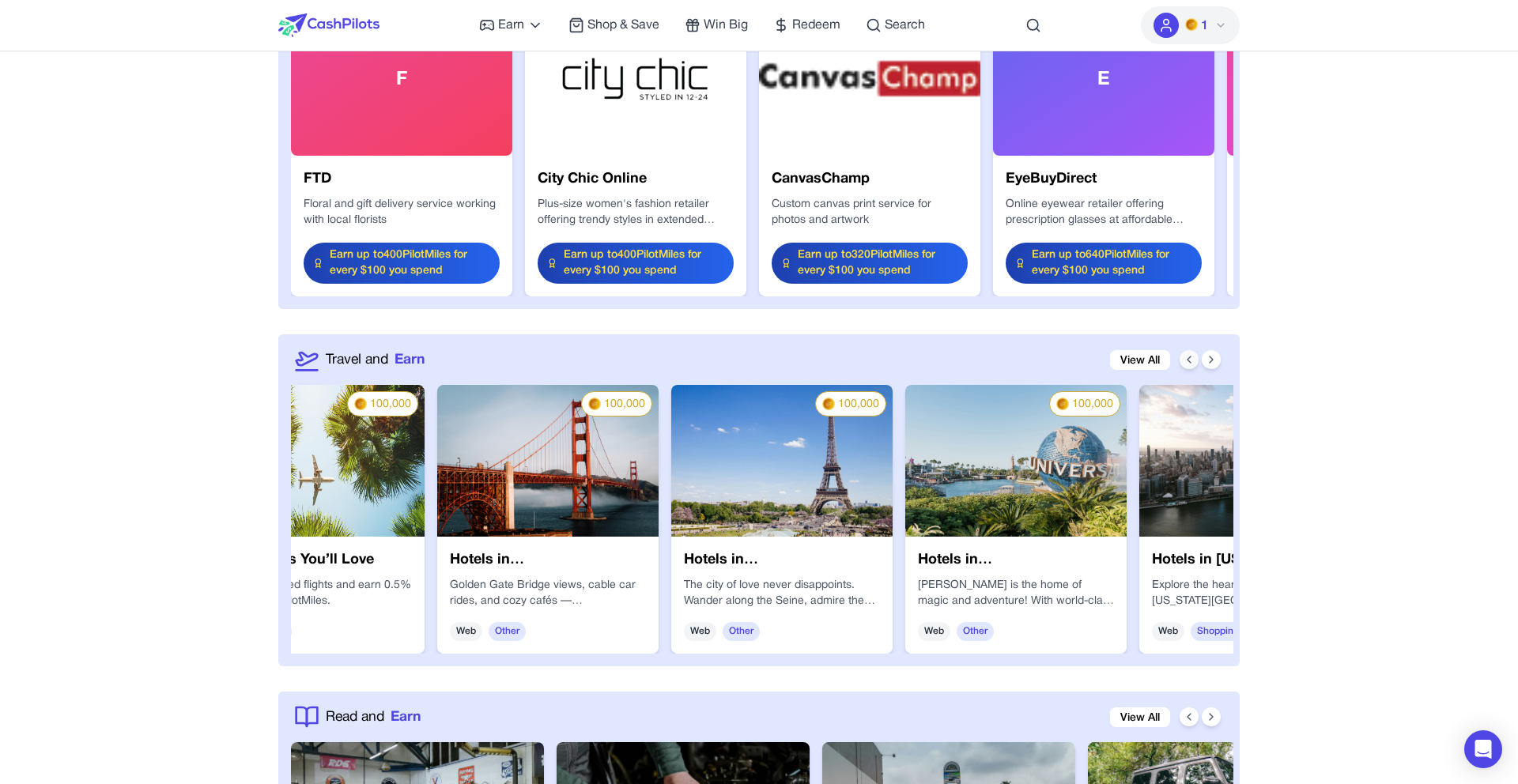
click at [1192, 361] on icon at bounding box center [1189, 359] width 13 height 13
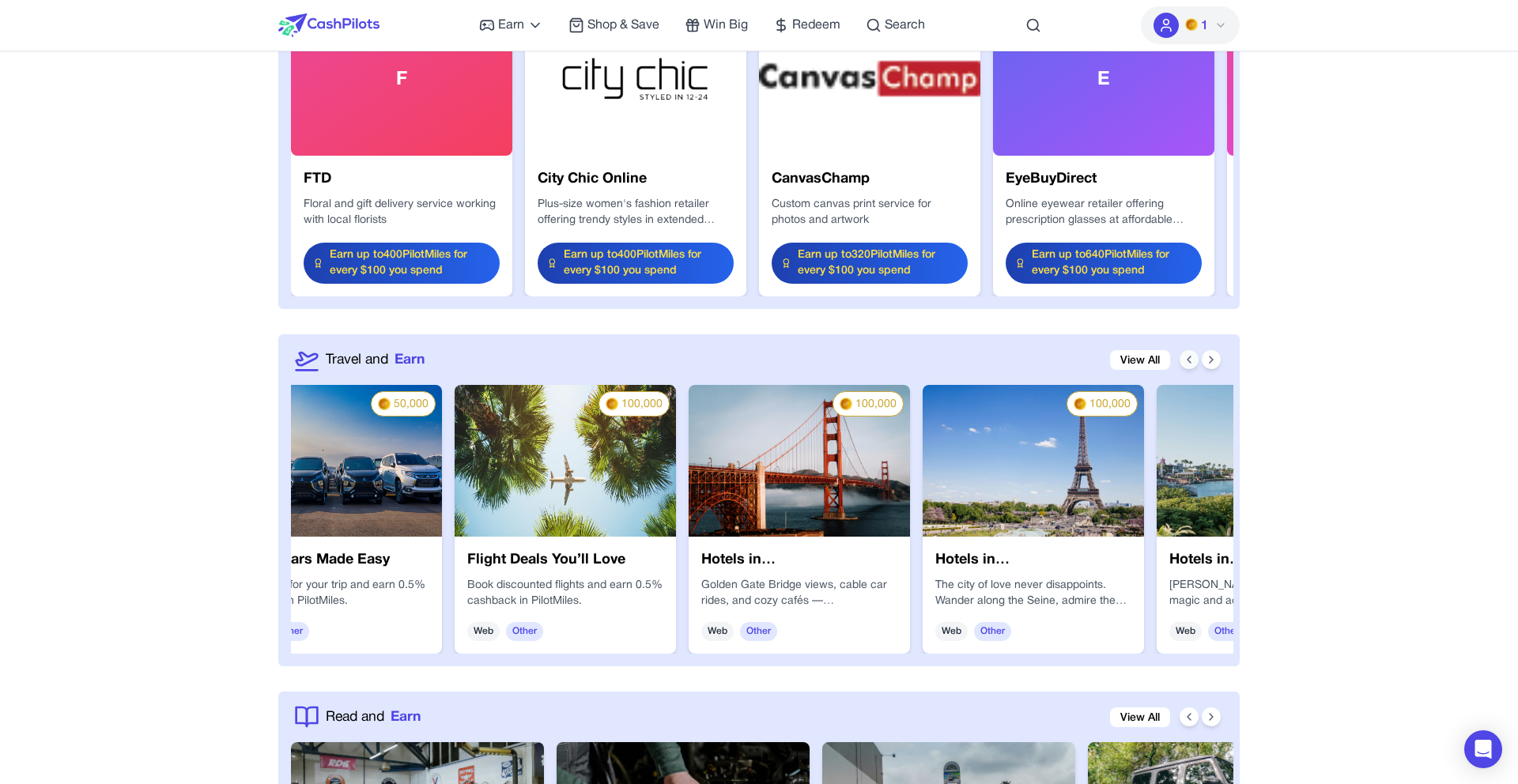
scroll to position [0, 303]
click at [1131, 363] on link "View All" at bounding box center [1140, 360] width 60 height 20
